Goal: Task Accomplishment & Management: Use online tool/utility

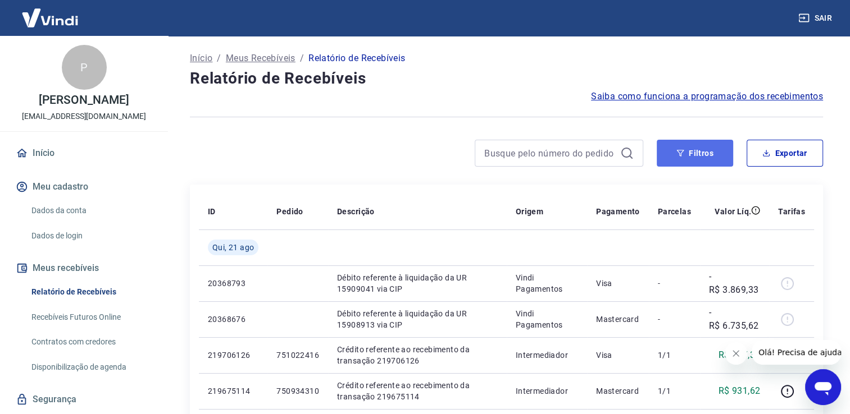
click at [692, 155] on button "Filtros" at bounding box center [694, 153] width 76 height 27
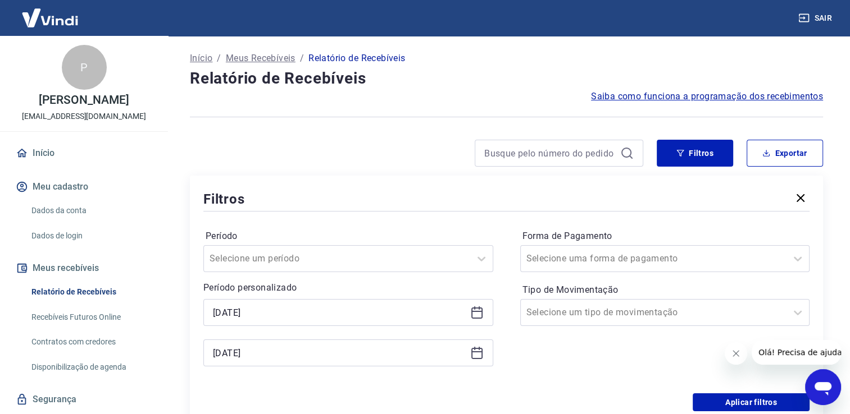
click at [478, 318] on icon at bounding box center [476, 312] width 13 height 13
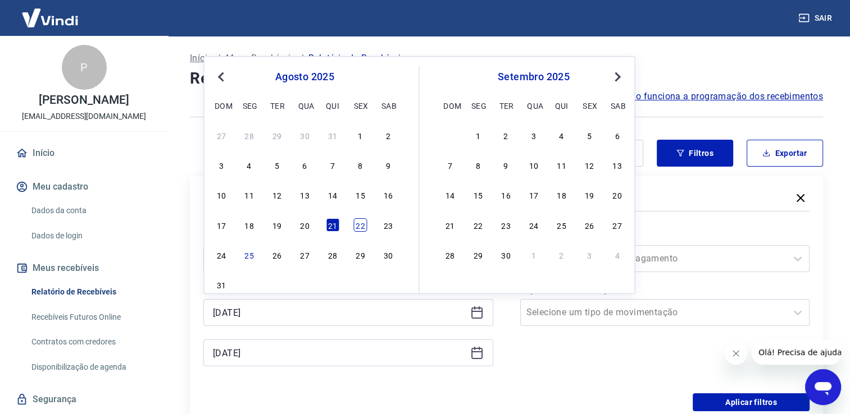
click at [355, 223] on div "22" at bounding box center [359, 224] width 13 height 13
type input "[DATE]"
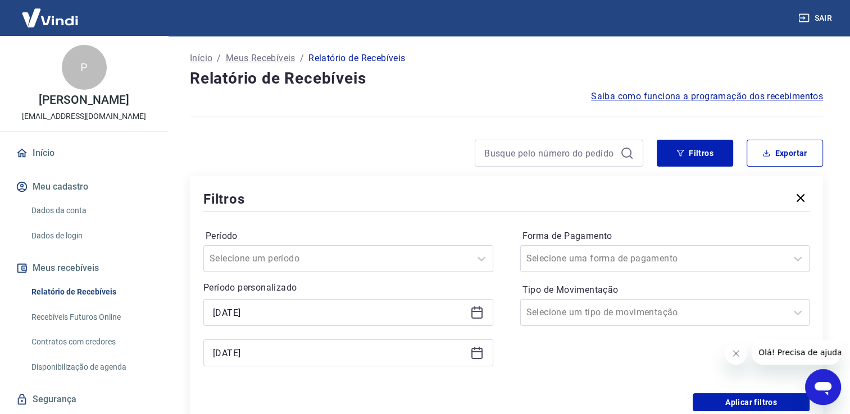
click at [476, 358] on icon at bounding box center [476, 353] width 11 height 11
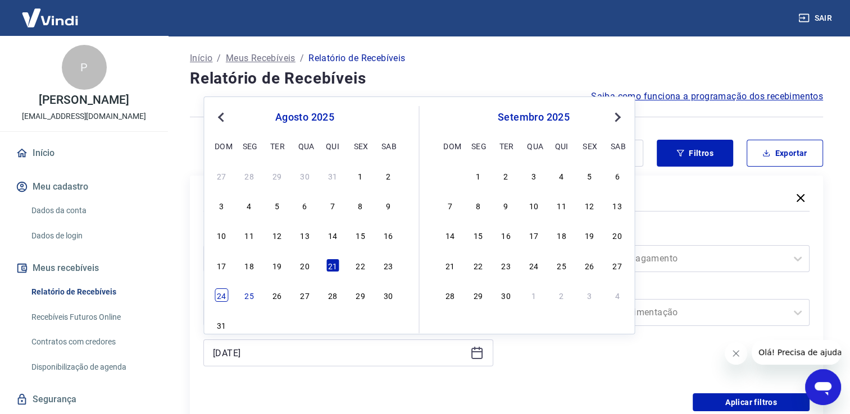
click at [225, 295] on div "24" at bounding box center [221, 295] width 13 height 13
type input "[DATE]"
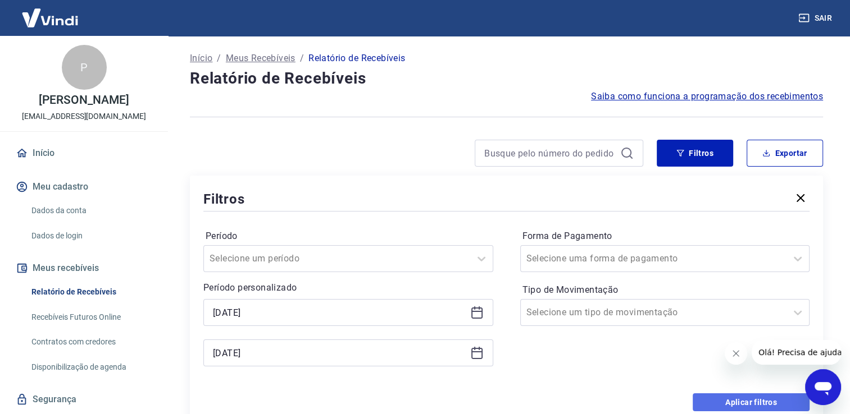
click at [729, 399] on button "Aplicar filtros" at bounding box center [750, 403] width 117 height 18
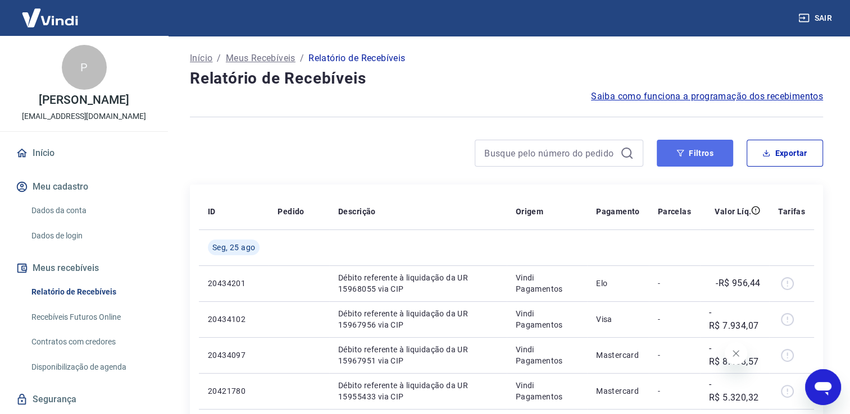
click at [723, 161] on button "Filtros" at bounding box center [694, 153] width 76 height 27
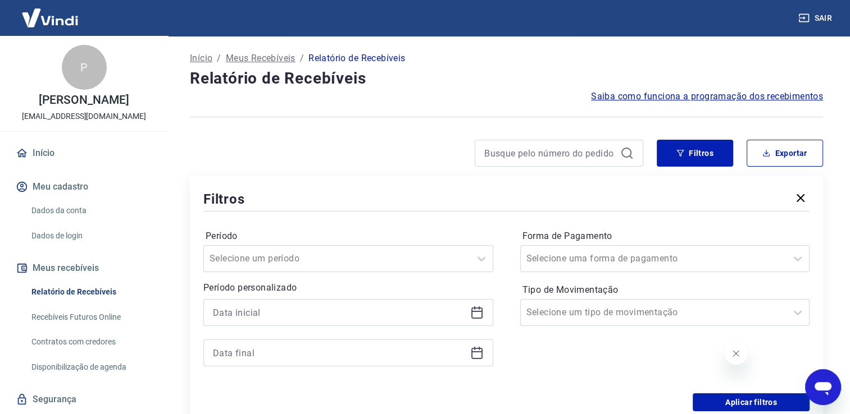
click at [473, 315] on icon at bounding box center [476, 312] width 13 height 13
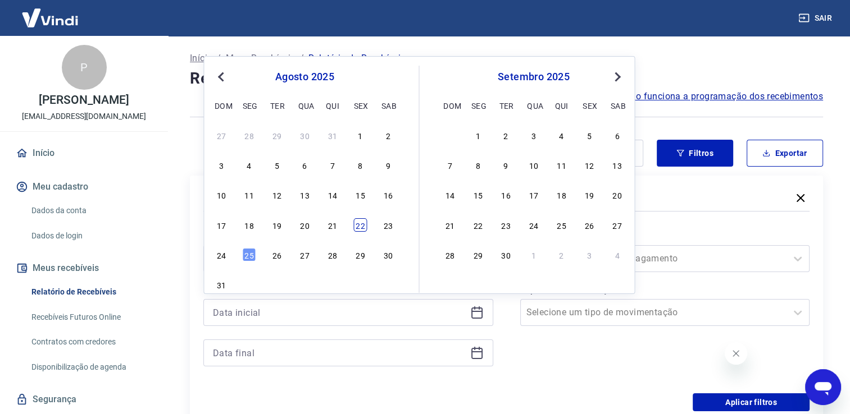
click at [355, 223] on div "22" at bounding box center [359, 224] width 13 height 13
type input "[DATE]"
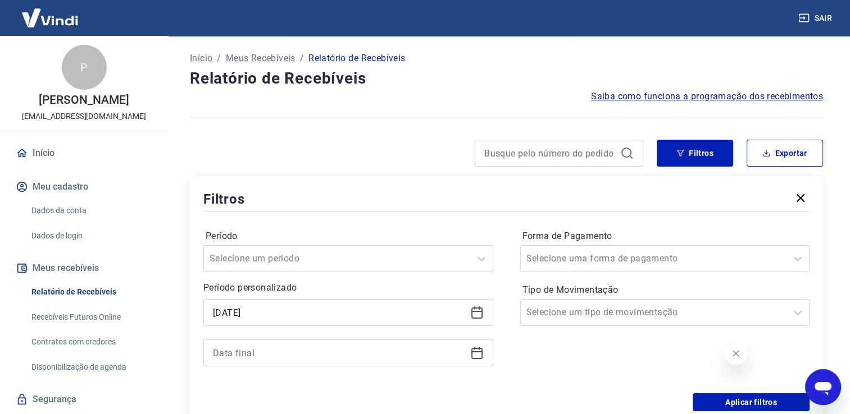
click at [478, 354] on icon at bounding box center [476, 352] width 13 height 13
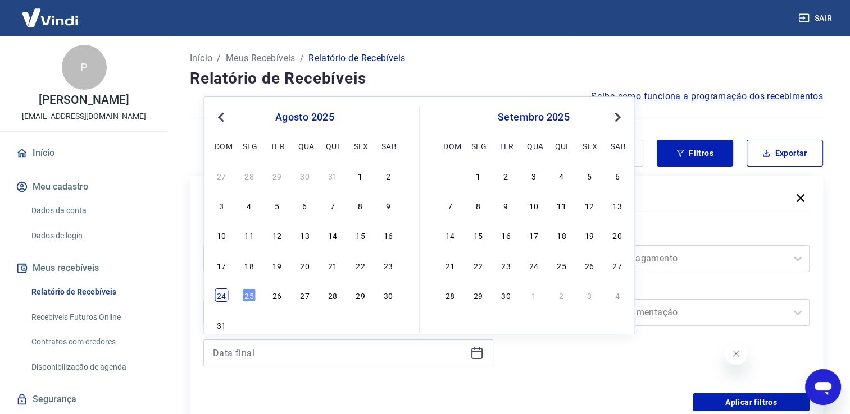
click at [216, 301] on div "24" at bounding box center [221, 295] width 13 height 13
type input "[DATE]"
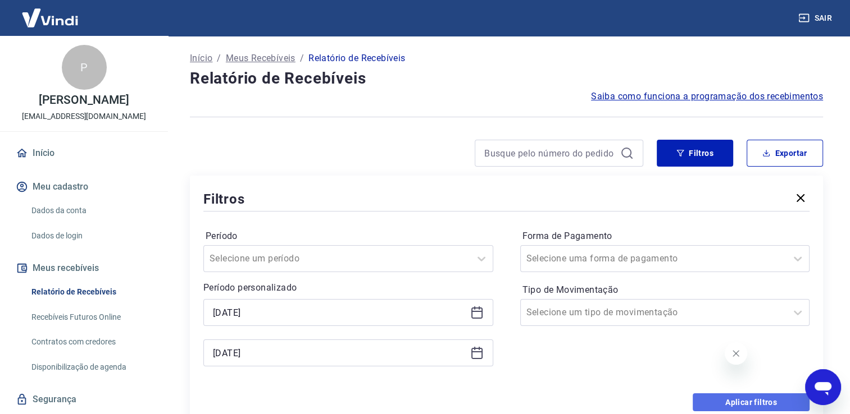
drag, startPoint x: 761, startPoint y: 407, endPoint x: 787, endPoint y: 157, distance: 251.3
click at [760, 405] on button "Aplicar filtros" at bounding box center [750, 403] width 117 height 18
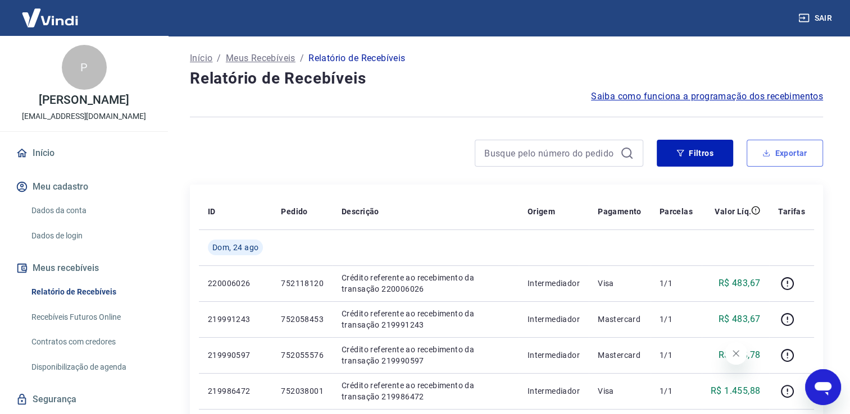
click at [783, 161] on button "Exportar" at bounding box center [784, 153] width 76 height 27
type input "[DATE]"
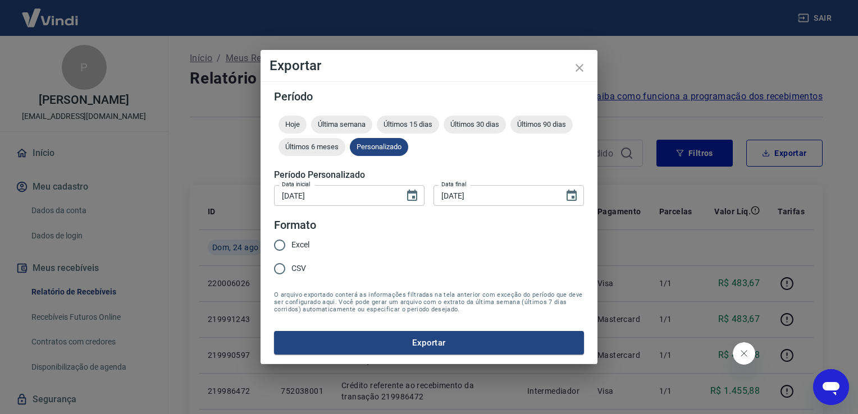
click at [308, 248] on span "Excel" at bounding box center [300, 245] width 18 height 12
click at [291, 248] on input "Excel" at bounding box center [280, 246] width 24 height 24
radio input "true"
click at [432, 341] on button "Exportar" at bounding box center [429, 343] width 310 height 24
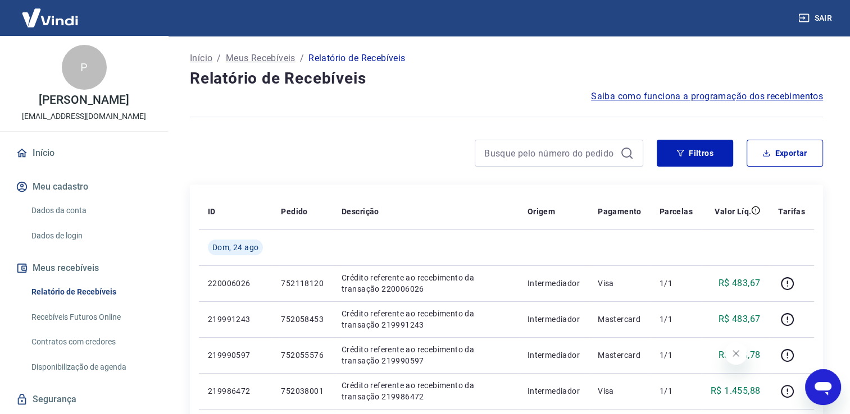
drag, startPoint x: 462, startPoint y: 80, endPoint x: 466, endPoint y: 23, distance: 57.4
click at [462, 80] on h4 "Relatório de Recebíveis" at bounding box center [506, 78] width 633 height 22
